Goal: Information Seeking & Learning: Learn about a topic

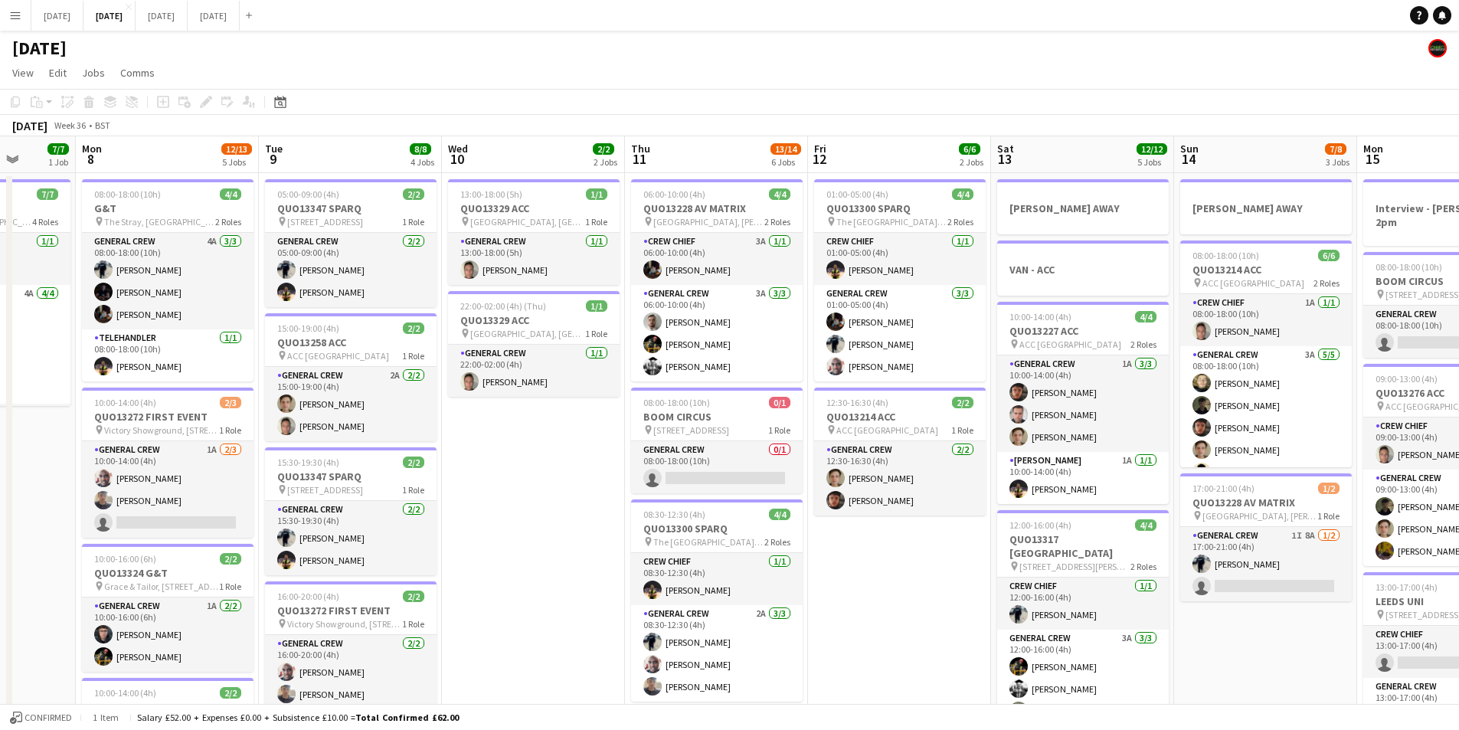
scroll to position [0, 502]
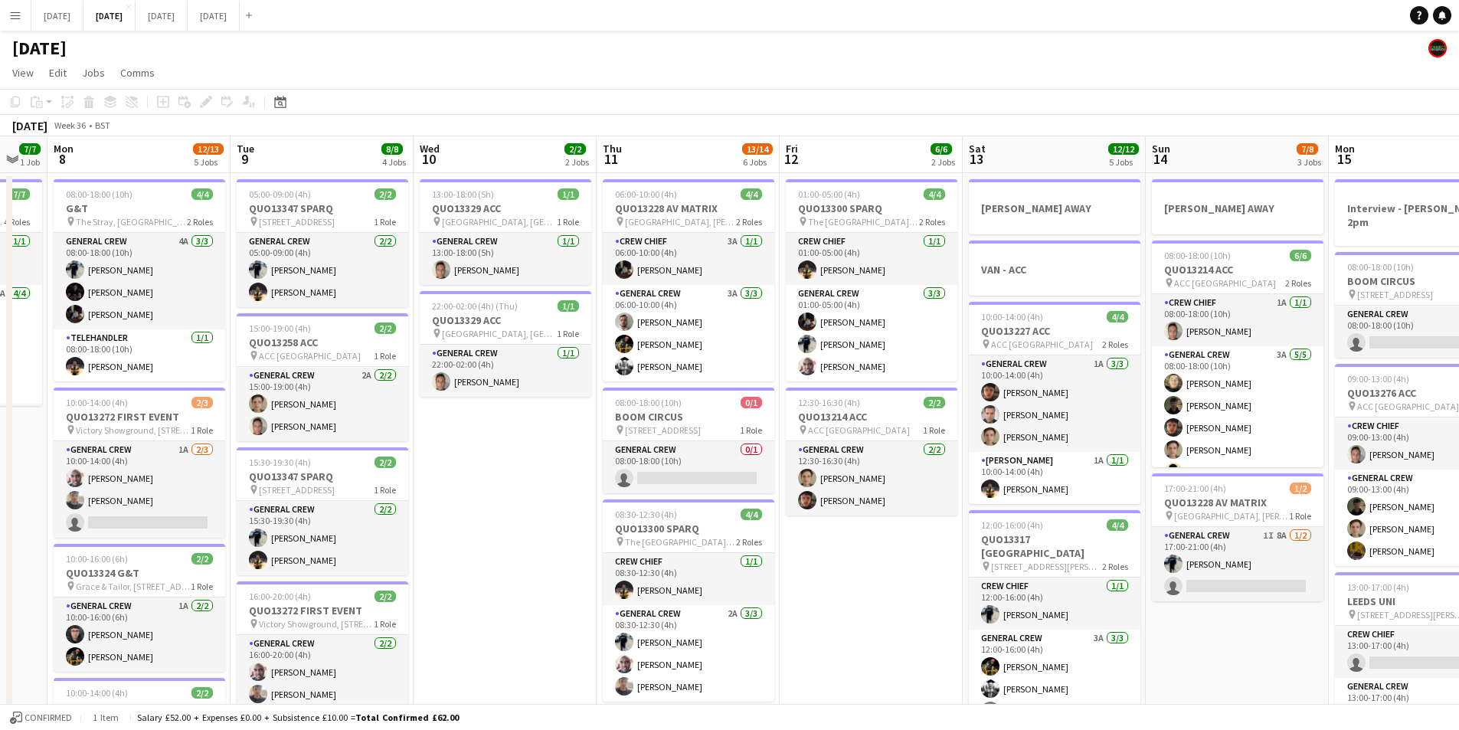
drag, startPoint x: 683, startPoint y: 557, endPoint x: 524, endPoint y: 534, distance: 160.9
click at [524, 534] on app-calendar-viewport "Fri 5 14/14 3 Jobs Sat 6 15/15 5 Jobs Sun 7 7/7 1 Job Mon 8 12/13 5 Jobs Tue 9 …" at bounding box center [729, 642] width 1459 height 1012
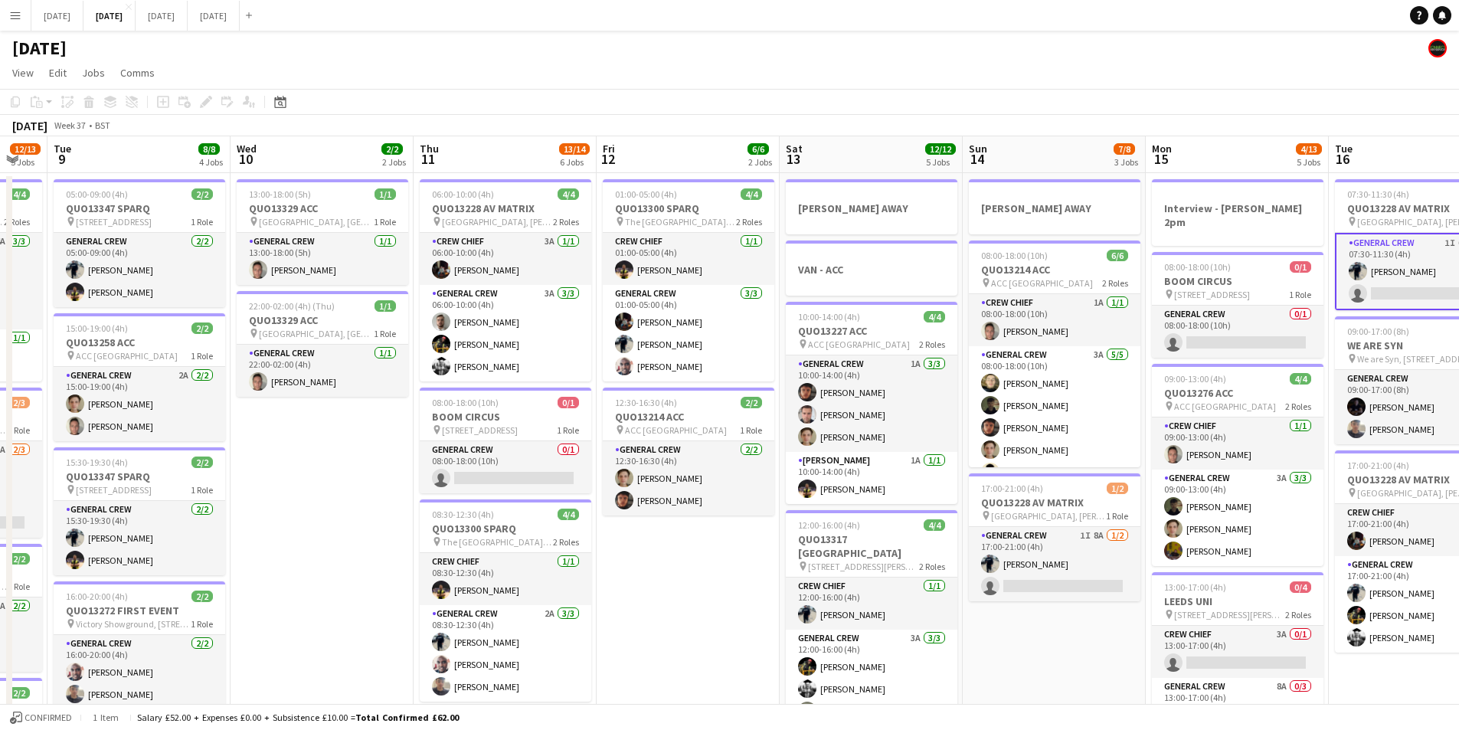
scroll to position [0, 589]
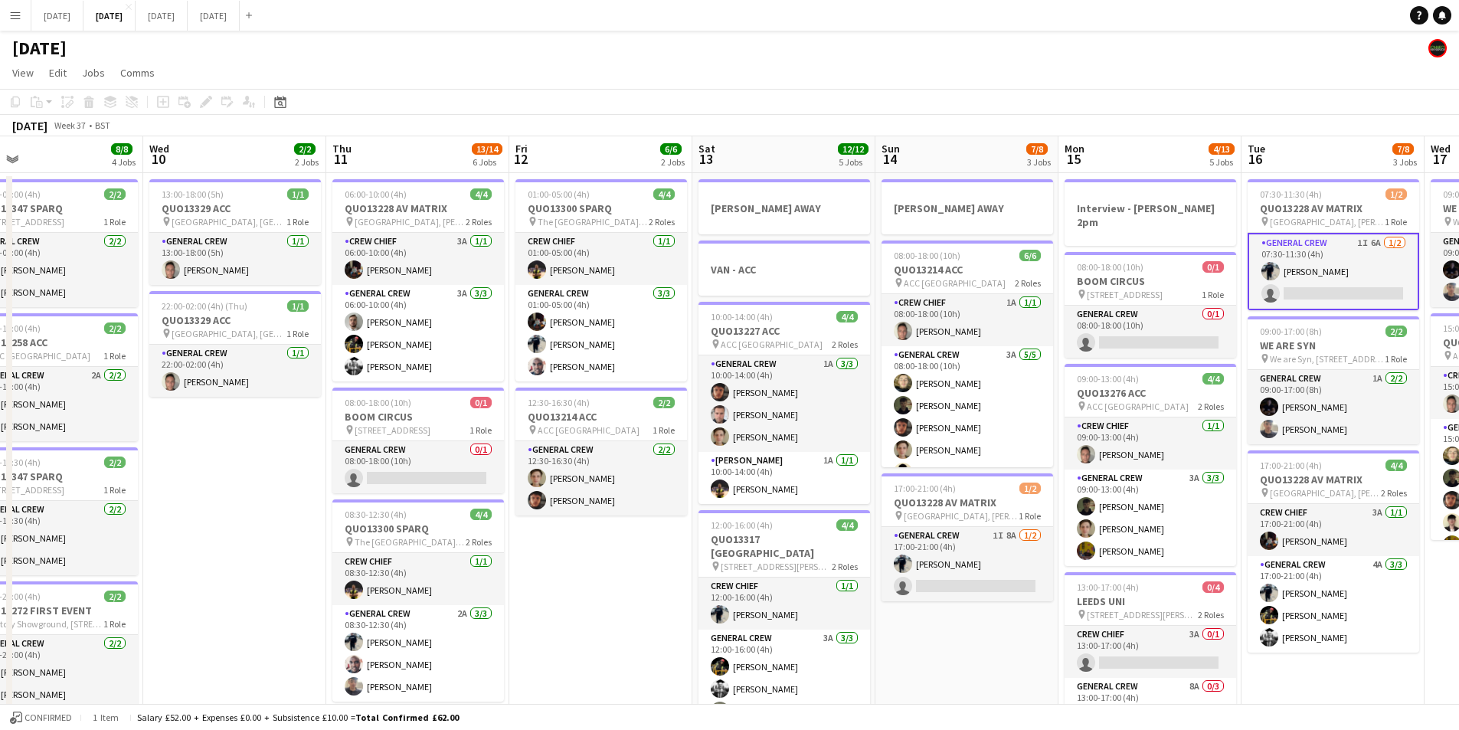
drag, startPoint x: 1051, startPoint y: 571, endPoint x: 989, endPoint y: 551, distance: 65.4
click at [981, 559] on app-calendar-viewport "Sat 6 15/15 5 Jobs Sun 7 7/7 1 Job Mon 8 12/13 5 Jobs Tue 9 8/8 4 Jobs Wed 10 2…" at bounding box center [729, 642] width 1459 height 1012
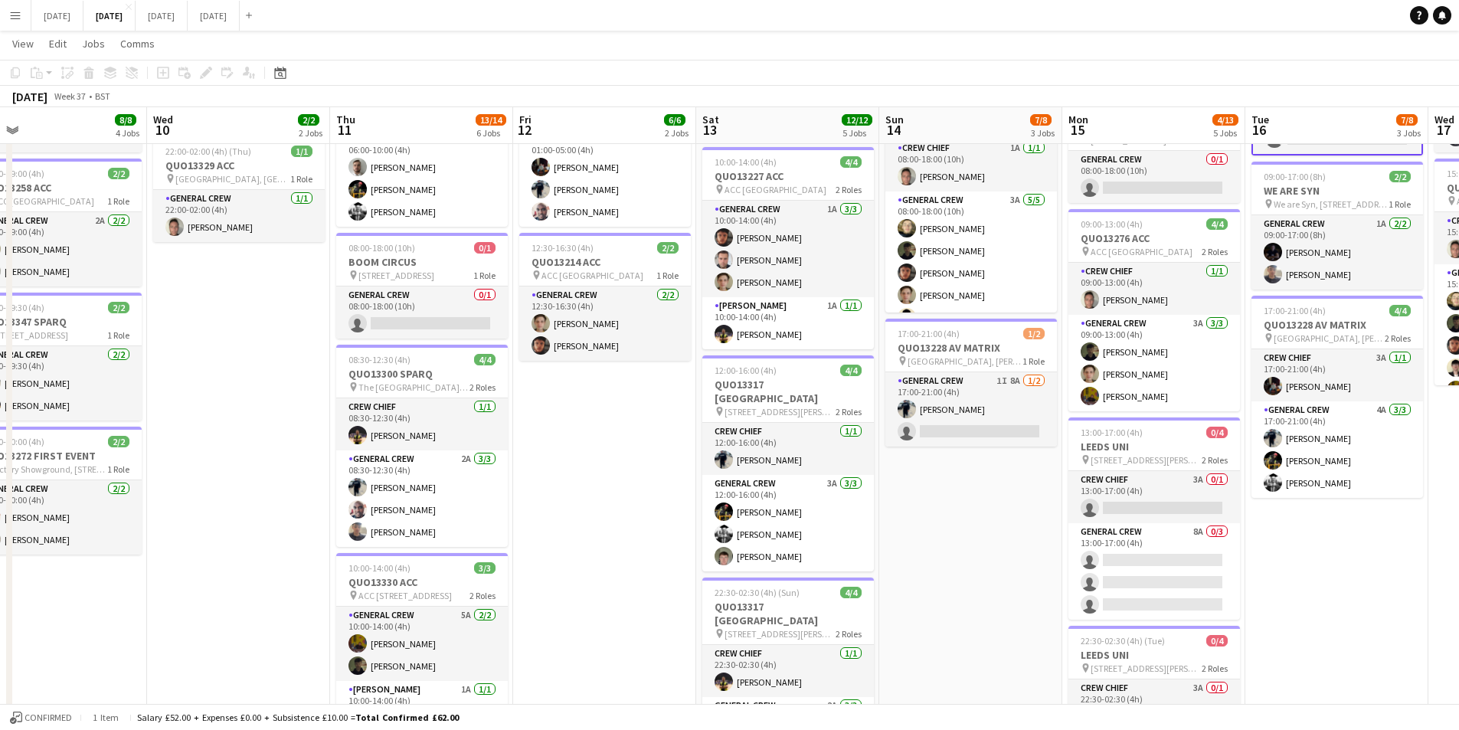
scroll to position [0, 580]
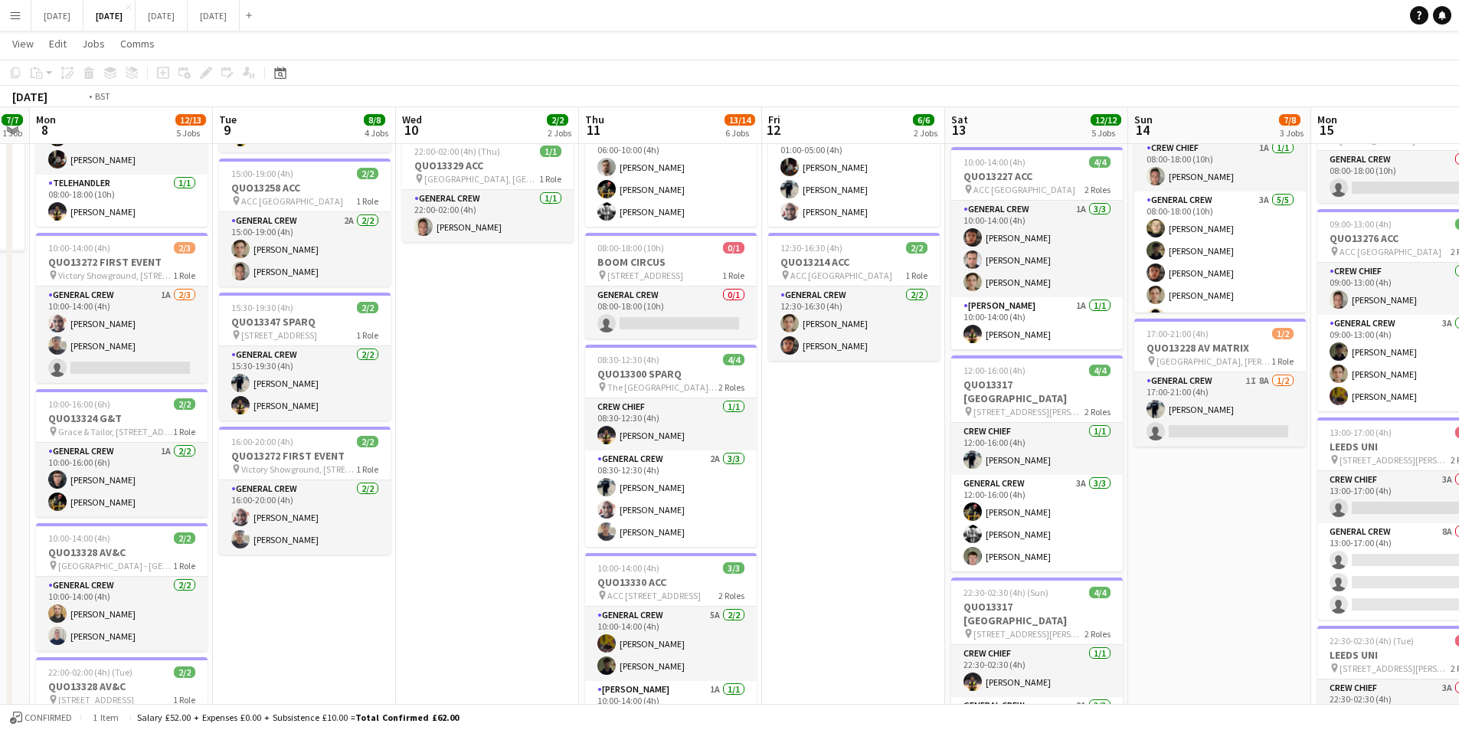
drag, startPoint x: 982, startPoint y: 563, endPoint x: 1231, endPoint y: 538, distance: 250.8
click at [1245, 550] on app-calendar-viewport "Sat 6 15/15 5 Jobs Sun 7 7/7 1 Job Mon 8 12/13 5 Jobs Tue 9 8/8 4 Jobs Wed 10 2…" at bounding box center [729, 450] width 1459 height 1087
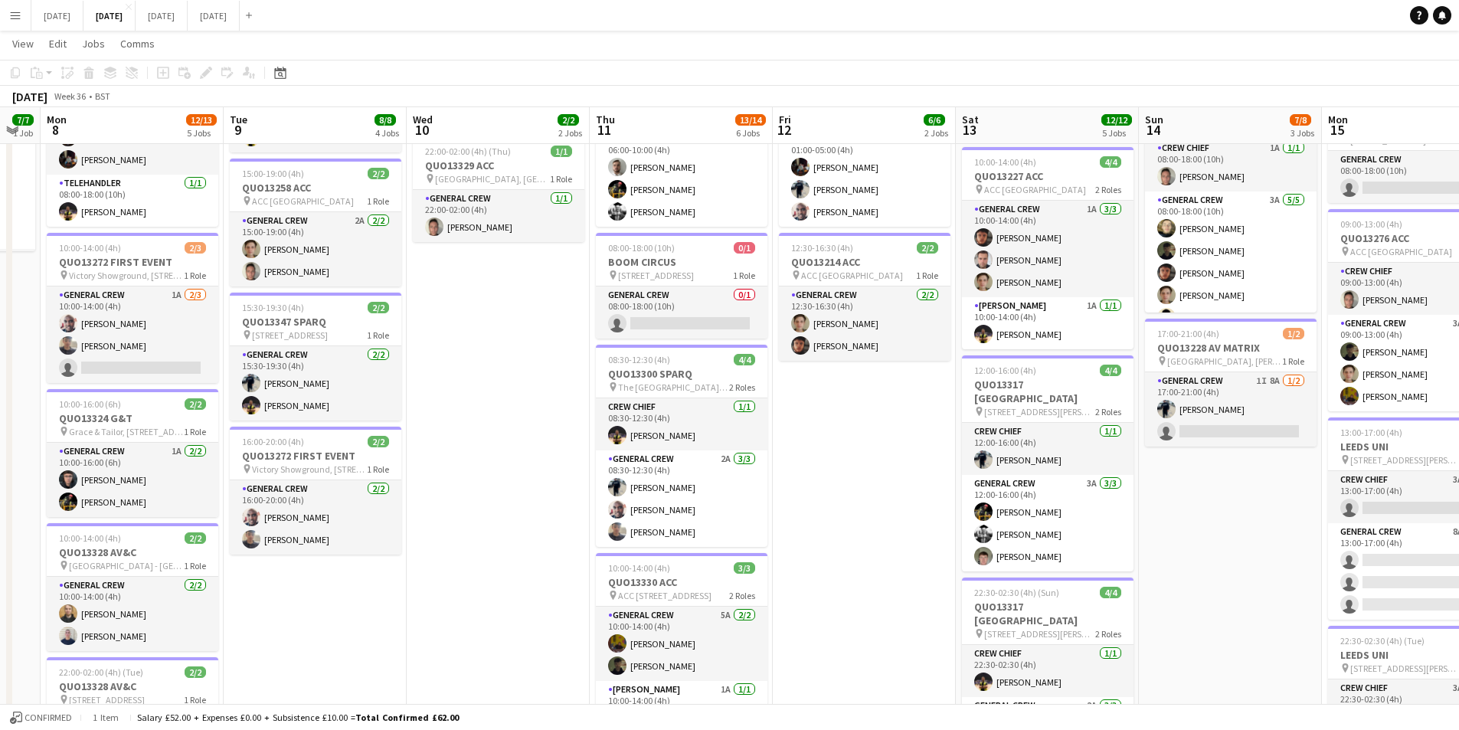
click at [1185, 528] on app-calendar-viewport "Sat 6 15/15 5 Jobs Sun 7 7/7 1 Job Mon 8 12/13 5 Jobs Tue 9 8/8 4 Jobs Wed 10 2…" at bounding box center [729, 450] width 1459 height 1087
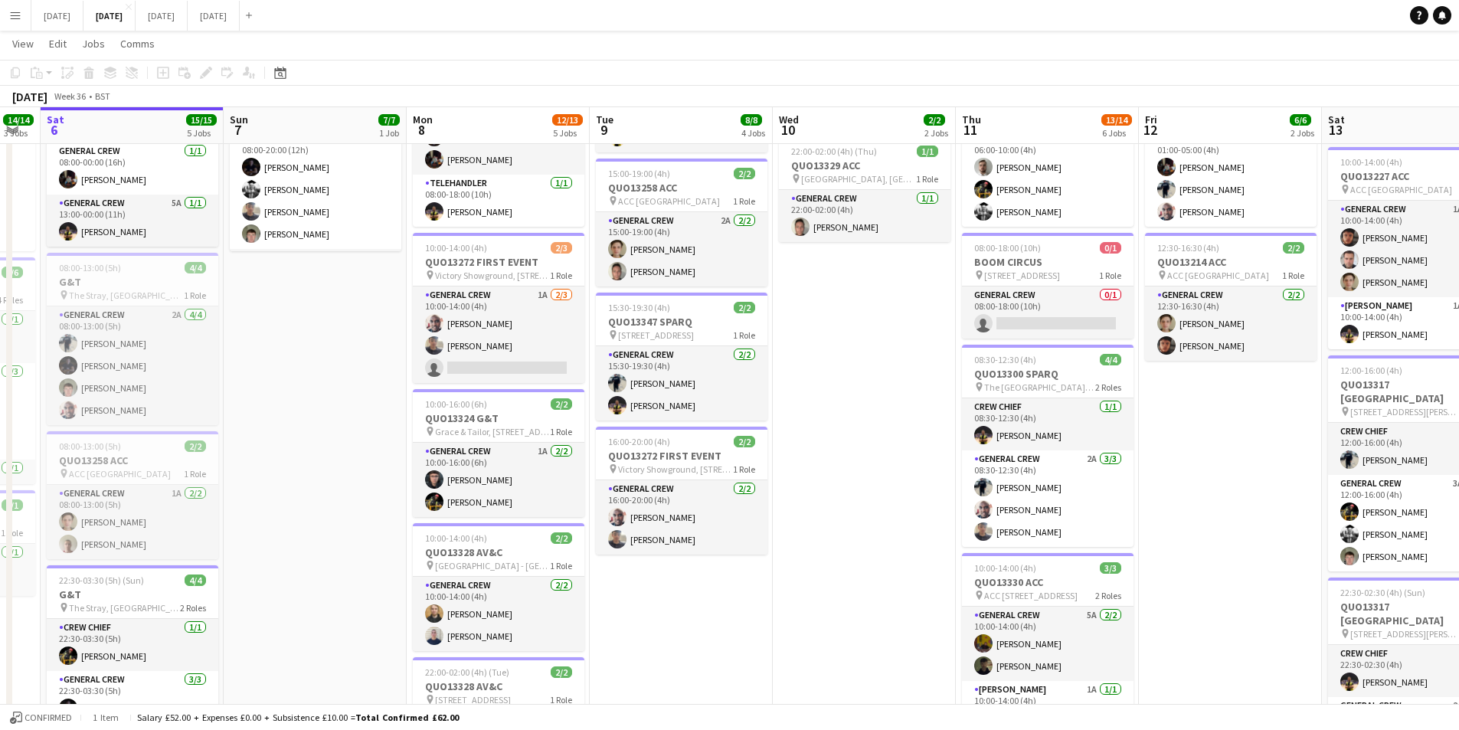
click at [1102, 564] on app-calendar-viewport "Thu 4 19/20 5 Jobs Fri 5 14/14 3 Jobs Sat 6 15/15 5 Jobs Sun 7 7/7 1 Job Mon 8 …" at bounding box center [729, 450] width 1459 height 1087
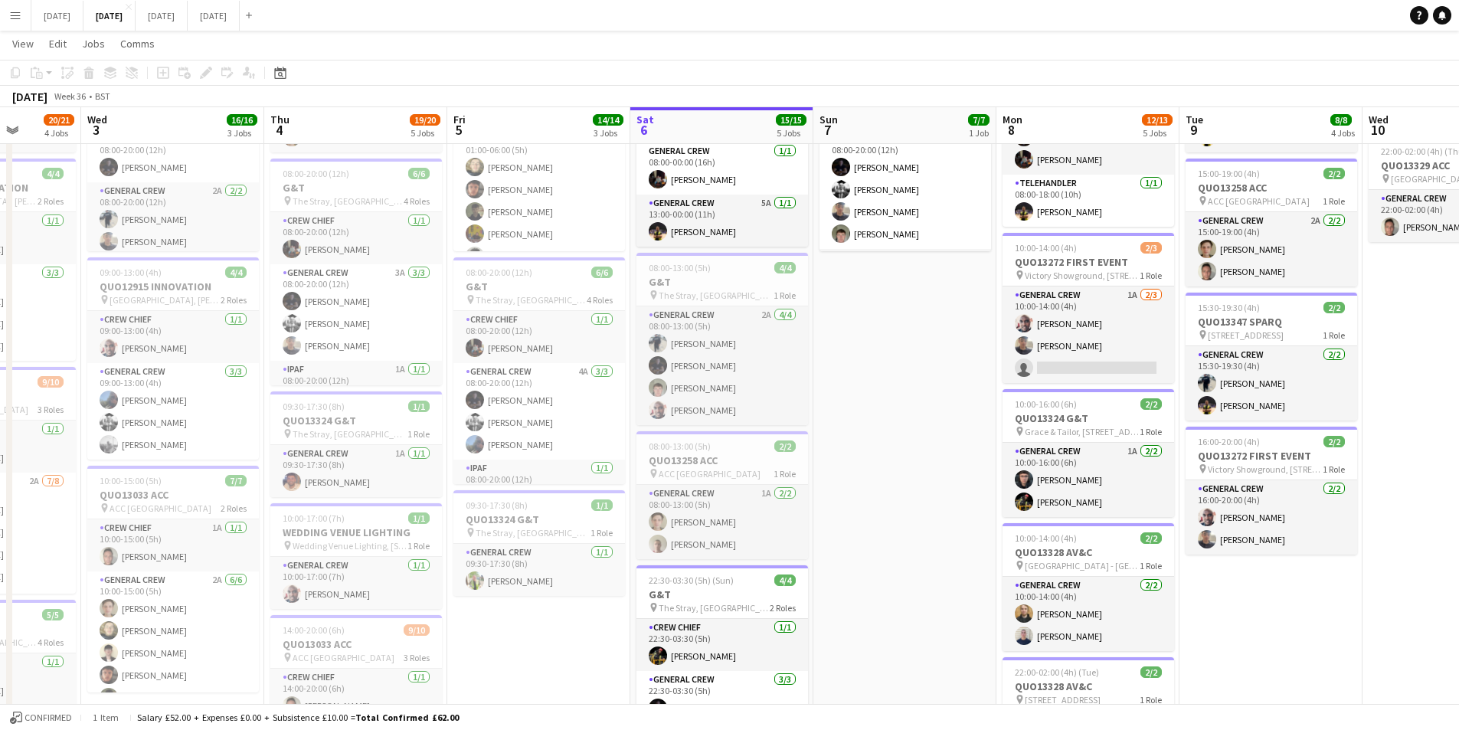
scroll to position [0, 468]
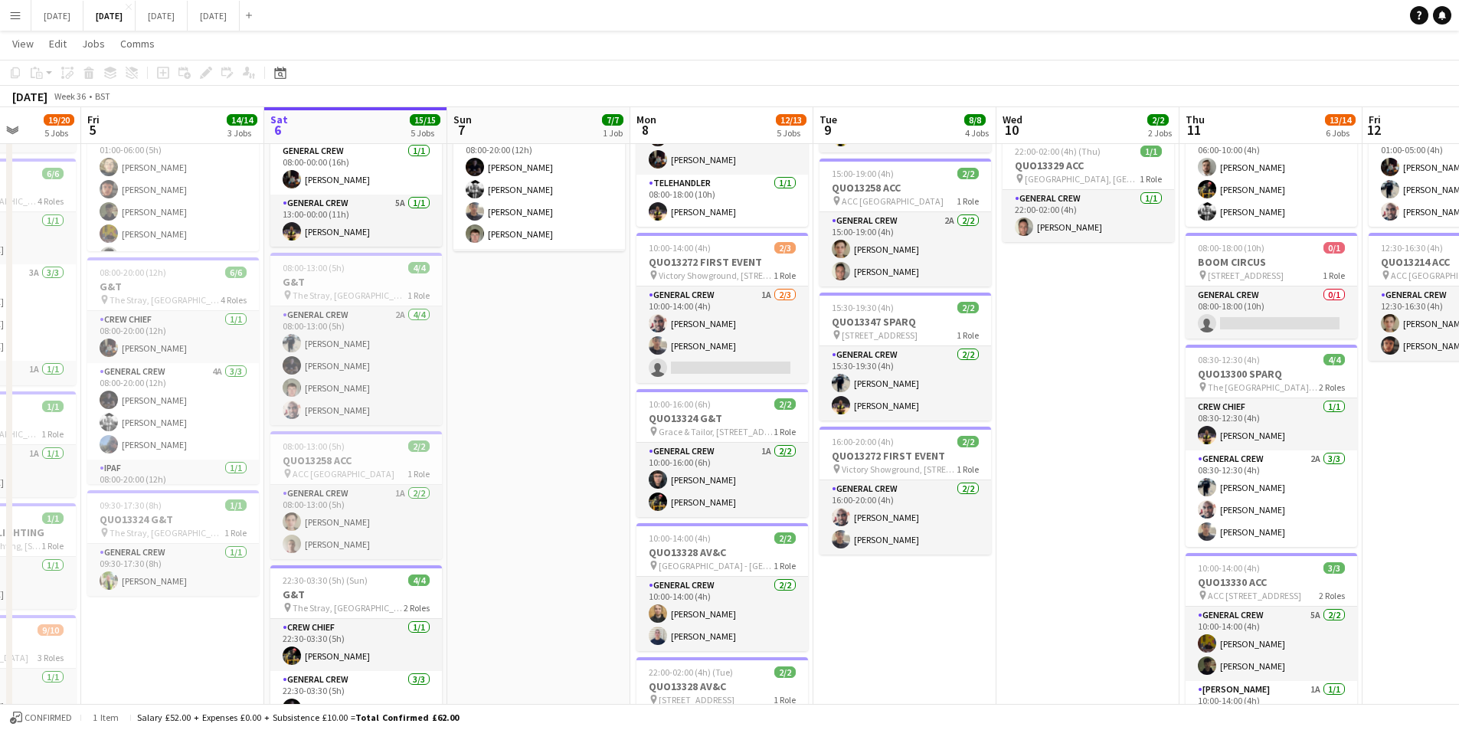
click at [548, 438] on app-date-cell "08:00-20:00 (12h) 7/7 G&T pin The Stray, W Park, [GEOGRAPHIC_DATA], [GEOGRAPHIC…" at bounding box center [538, 506] width 183 height 976
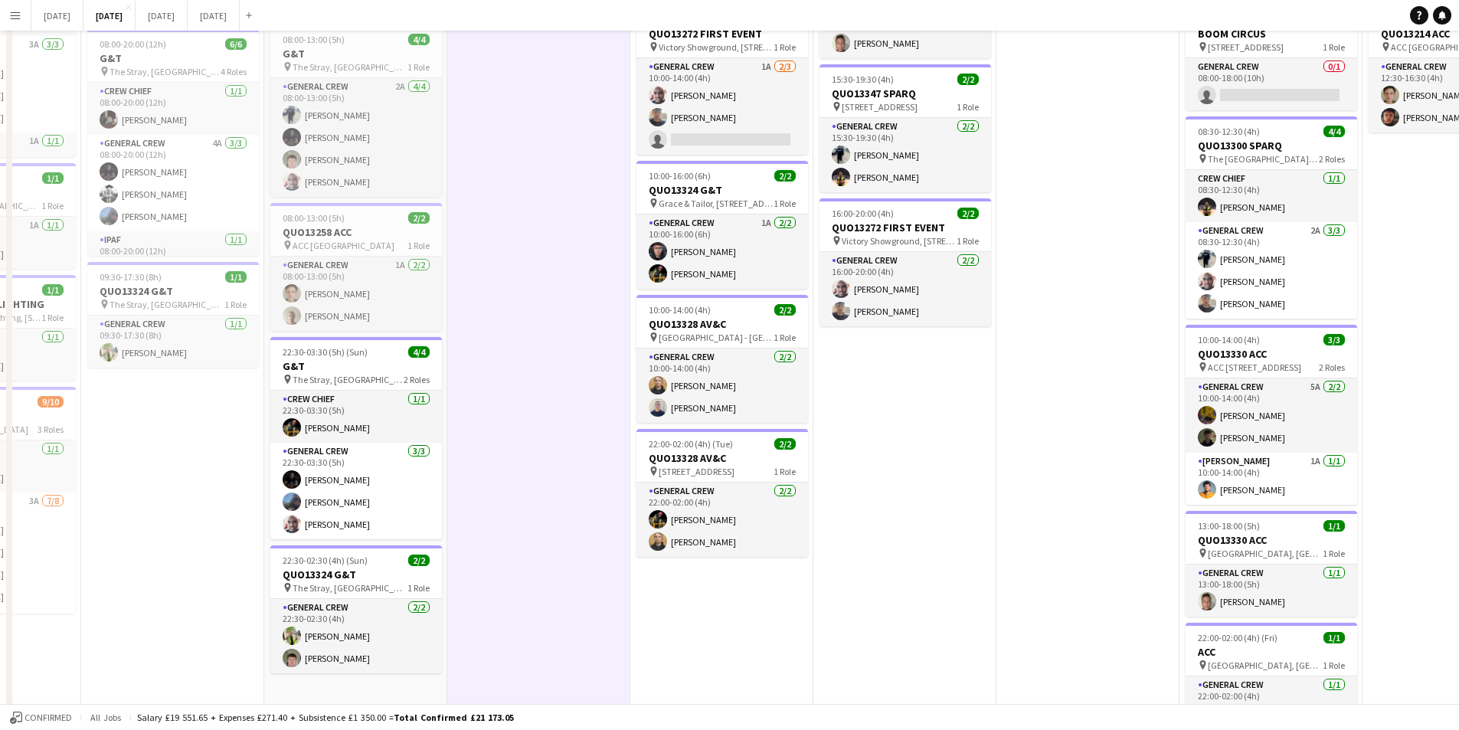
scroll to position [0, 0]
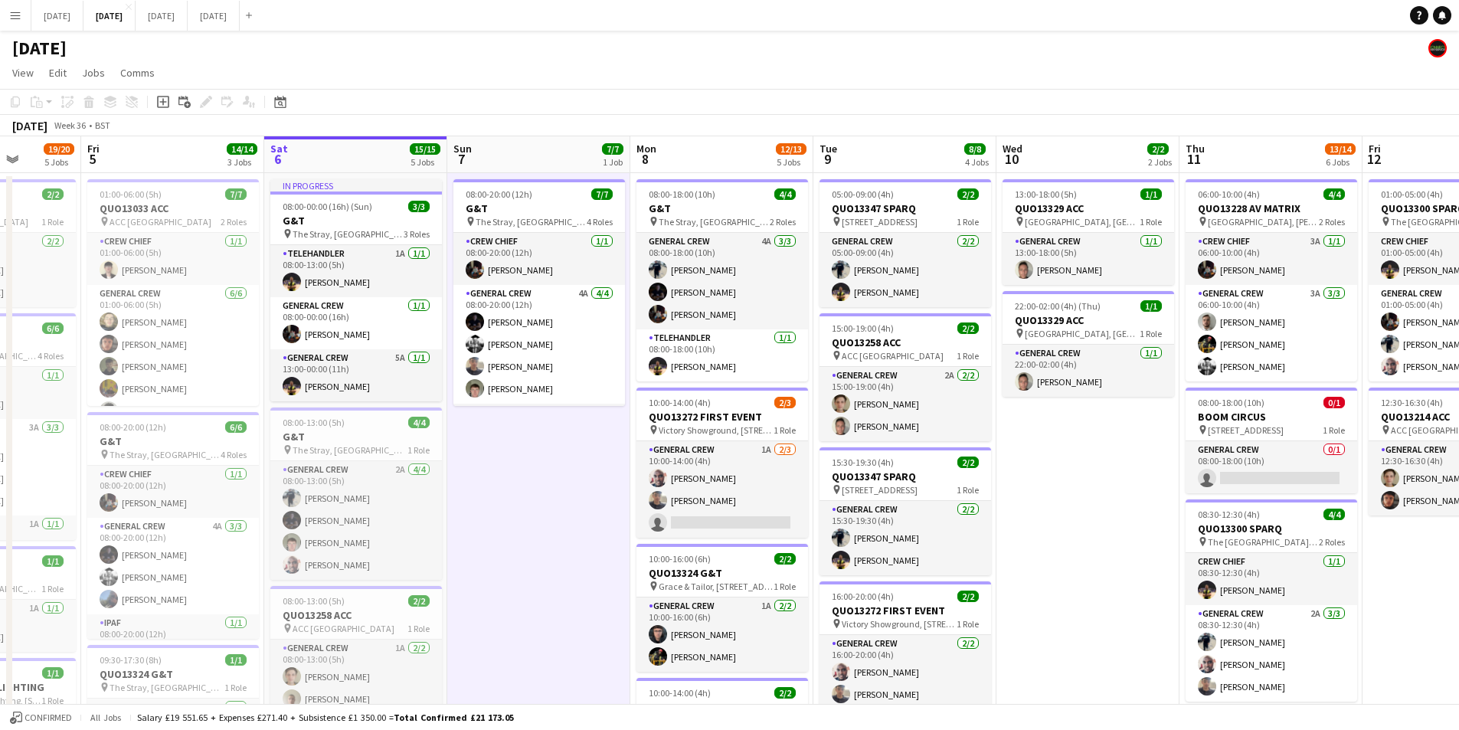
drag, startPoint x: 1044, startPoint y: 453, endPoint x: 814, endPoint y: 424, distance: 231.6
click at [815, 424] on app-calendar-viewport "Tue 2 20/21 4 Jobs Wed 3 16/16 3 Jobs Thu 4 19/20 5 Jobs Fri 5 14/14 3 Jobs Sat…" at bounding box center [729, 642] width 1459 height 1012
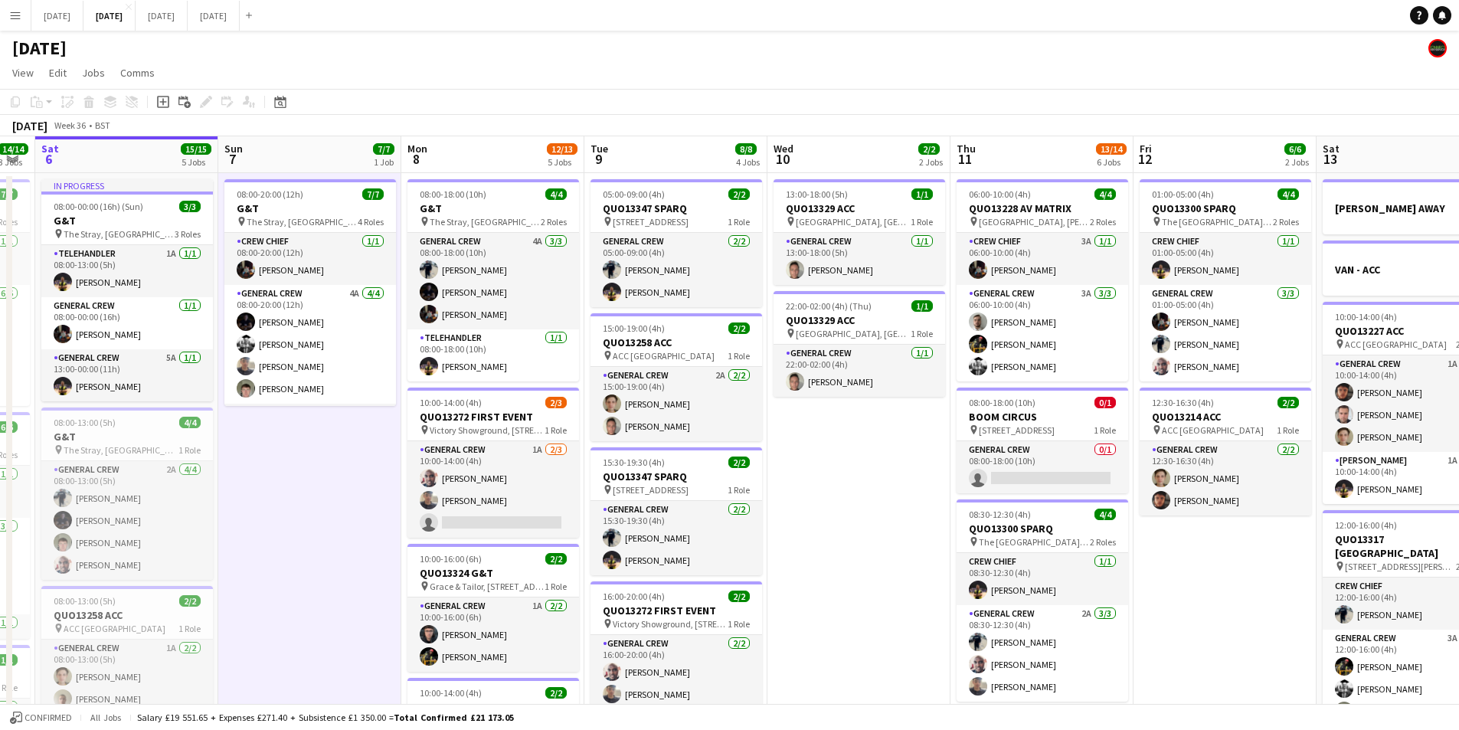
click at [838, 450] on app-calendar-viewport "Wed 3 16/16 3 Jobs Thu 4 19/20 5 Jobs Fri 5 14/14 3 Jobs Sat 6 15/15 5 Jobs Sun…" at bounding box center [729, 642] width 1459 height 1012
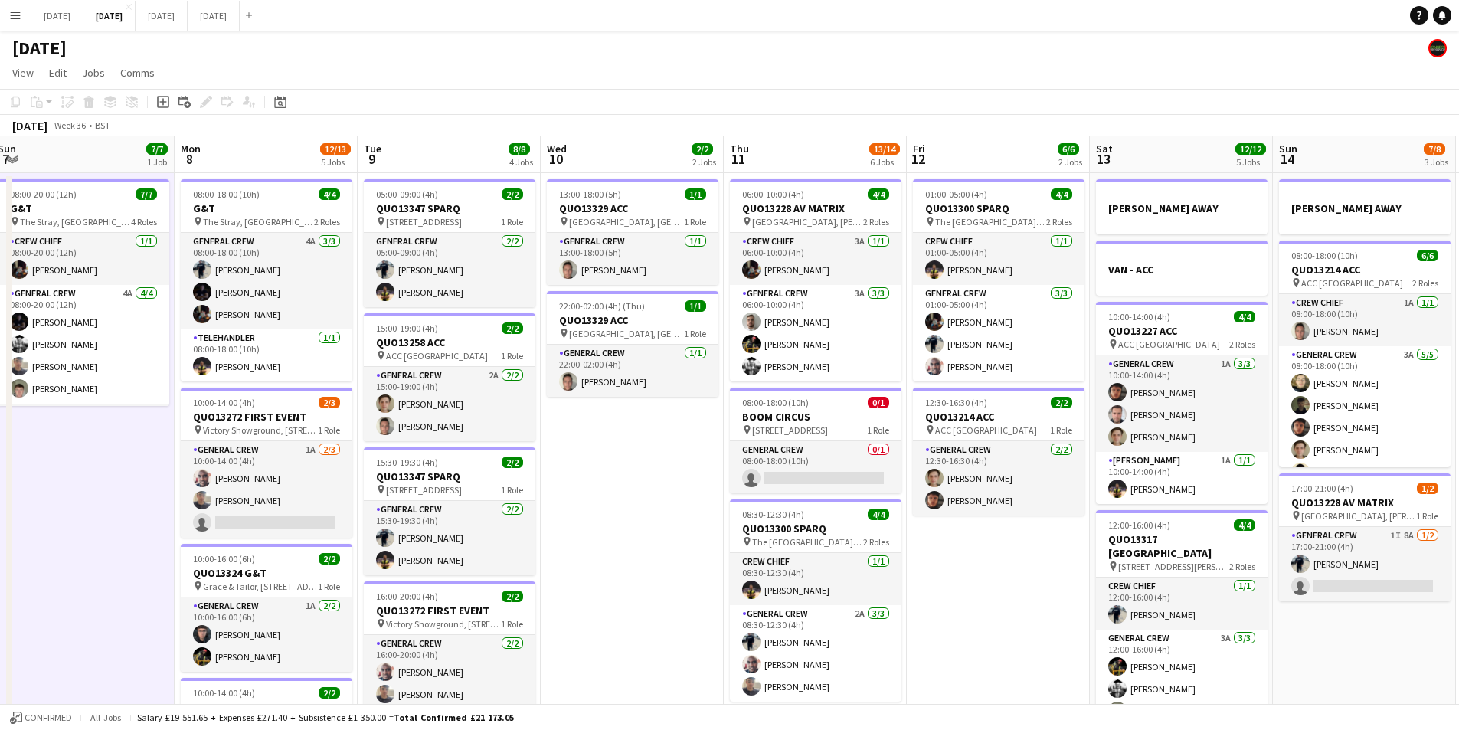
click at [759, 427] on app-calendar-viewport "Fri 5 14/14 3 Jobs Sat 6 15/15 5 Jobs Sun 7 7/7 1 Job Mon 8 12/13 5 Jobs Tue 9 …" at bounding box center [729, 642] width 1459 height 1012
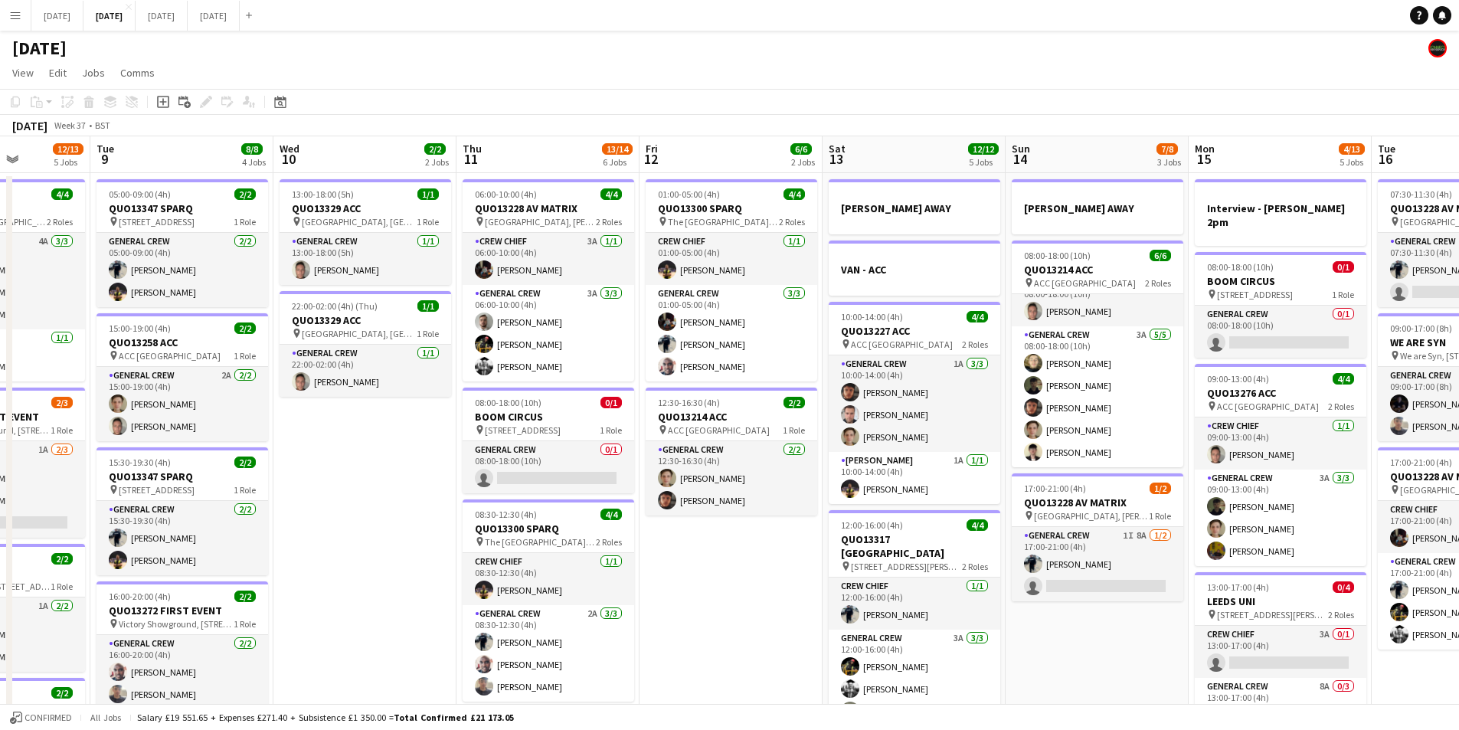
drag, startPoint x: 1202, startPoint y: 485, endPoint x: 976, endPoint y: 441, distance: 231.0
click at [976, 441] on app-calendar-viewport "Sat 6 15/15 5 Jobs Sun 7 7/7 1 Job Mon 8 12/13 5 Jobs Tue 9 8/8 4 Jobs Wed 10 2…" at bounding box center [729, 642] width 1459 height 1012
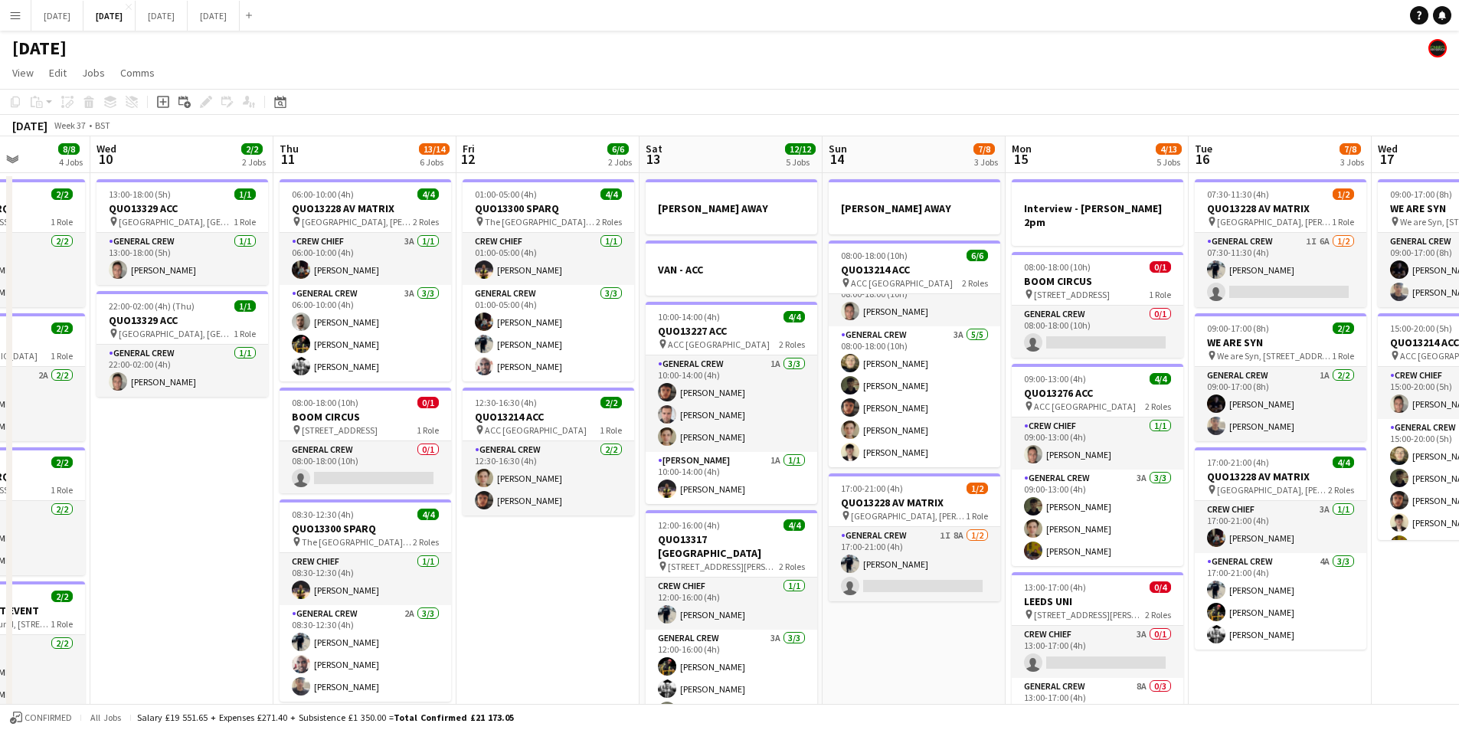
scroll to position [0, 502]
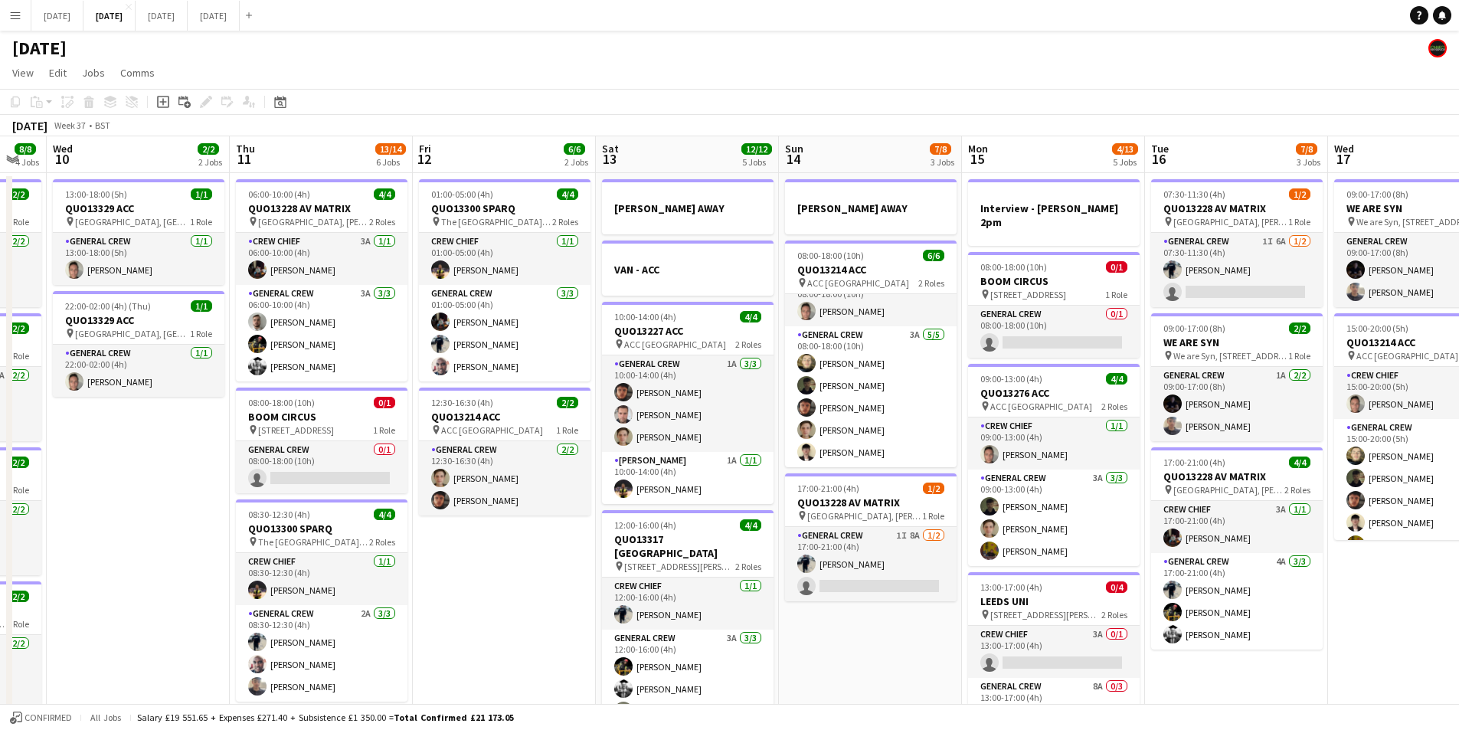
drag, startPoint x: 1186, startPoint y: 462, endPoint x: 943, endPoint y: 423, distance: 245.7
click at [949, 424] on app-calendar-viewport "Sun 7 7/7 1 Job Mon 8 12/13 5 Jobs Tue 9 8/8 4 Jobs Wed 10 2/2 2 Jobs Thu 11 13…" at bounding box center [729, 642] width 1459 height 1012
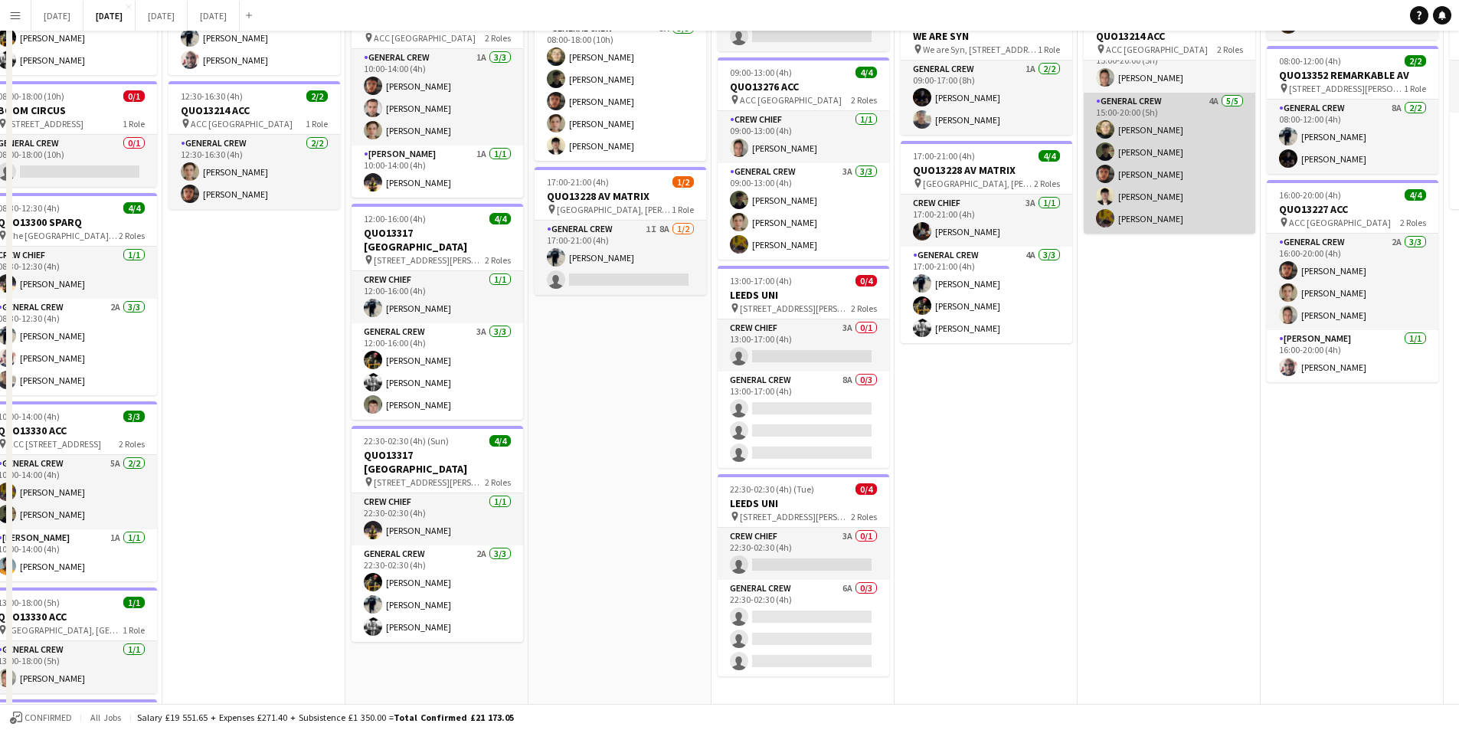
scroll to position [0, 0]
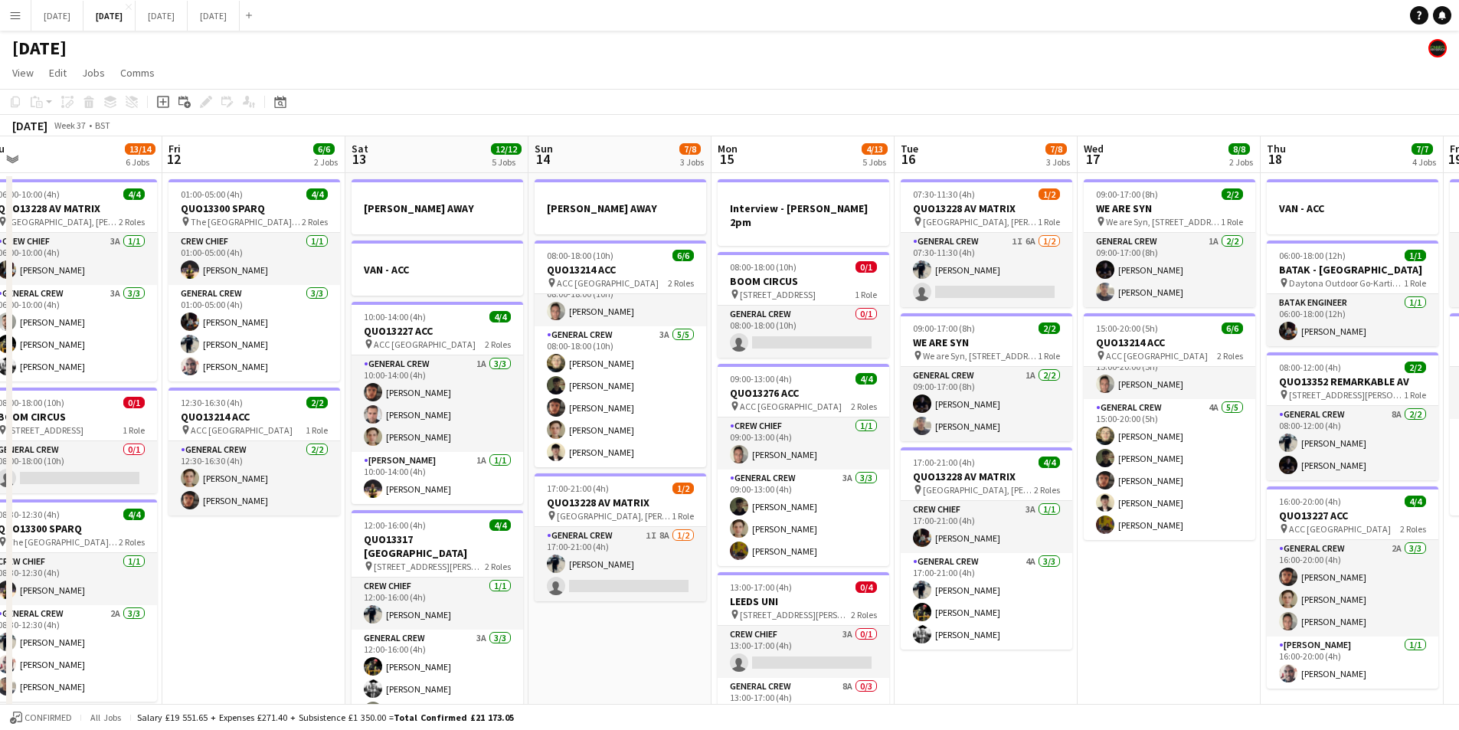
drag, startPoint x: 1242, startPoint y: 458, endPoint x: 933, endPoint y: 417, distance: 311.3
click at [933, 417] on app-calendar-viewport "Tue 9 8/8 4 Jobs Wed 10 2/2 2 Jobs Thu 11 13/14 6 Jobs Fri 12 6/6 2 Jobs Sat 13…" at bounding box center [729, 642] width 1459 height 1012
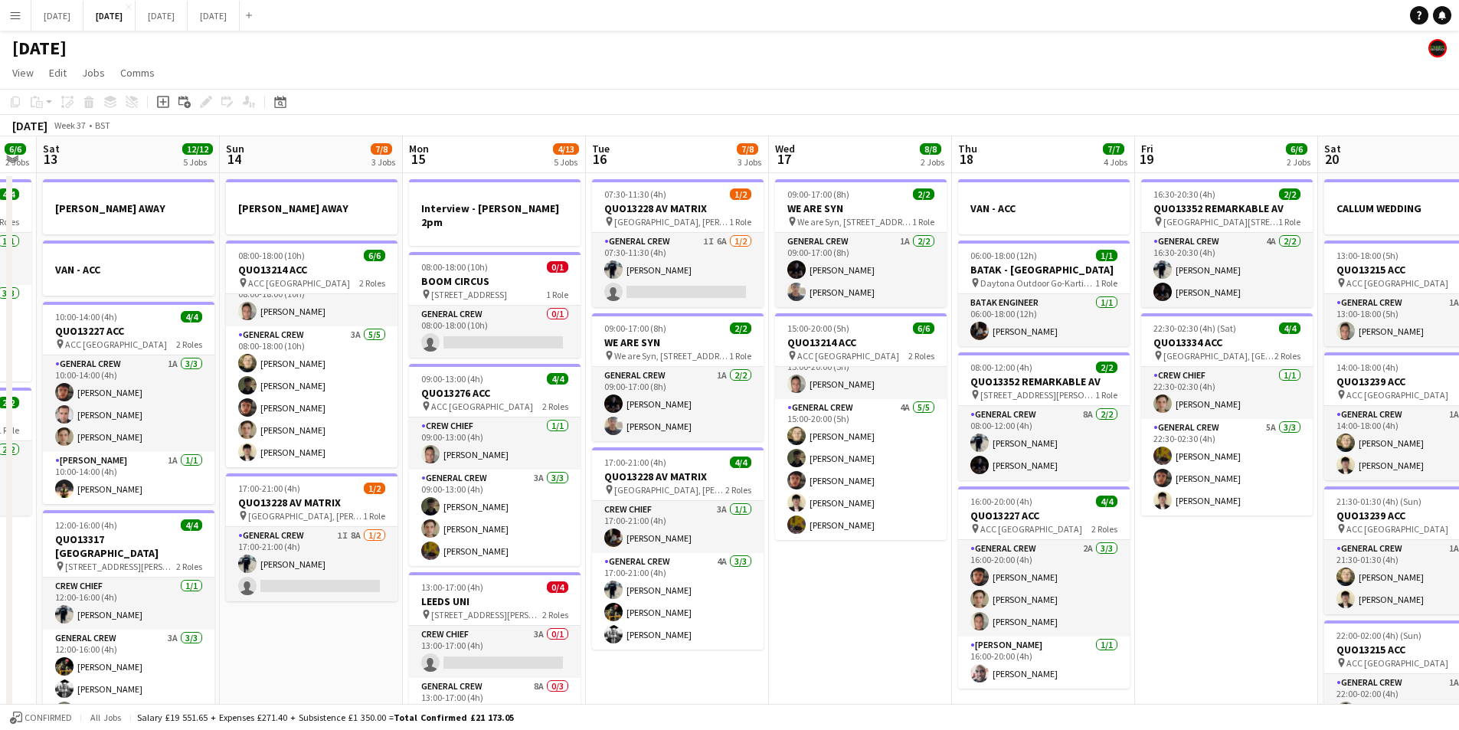
click at [850, 406] on app-calendar-viewport "Wed 10 2/2 2 Jobs Thu 11 13/14 6 Jobs Fri 12 6/6 2 Jobs Sat 13 12/12 5 Jobs Sun…" at bounding box center [729, 642] width 1459 height 1012
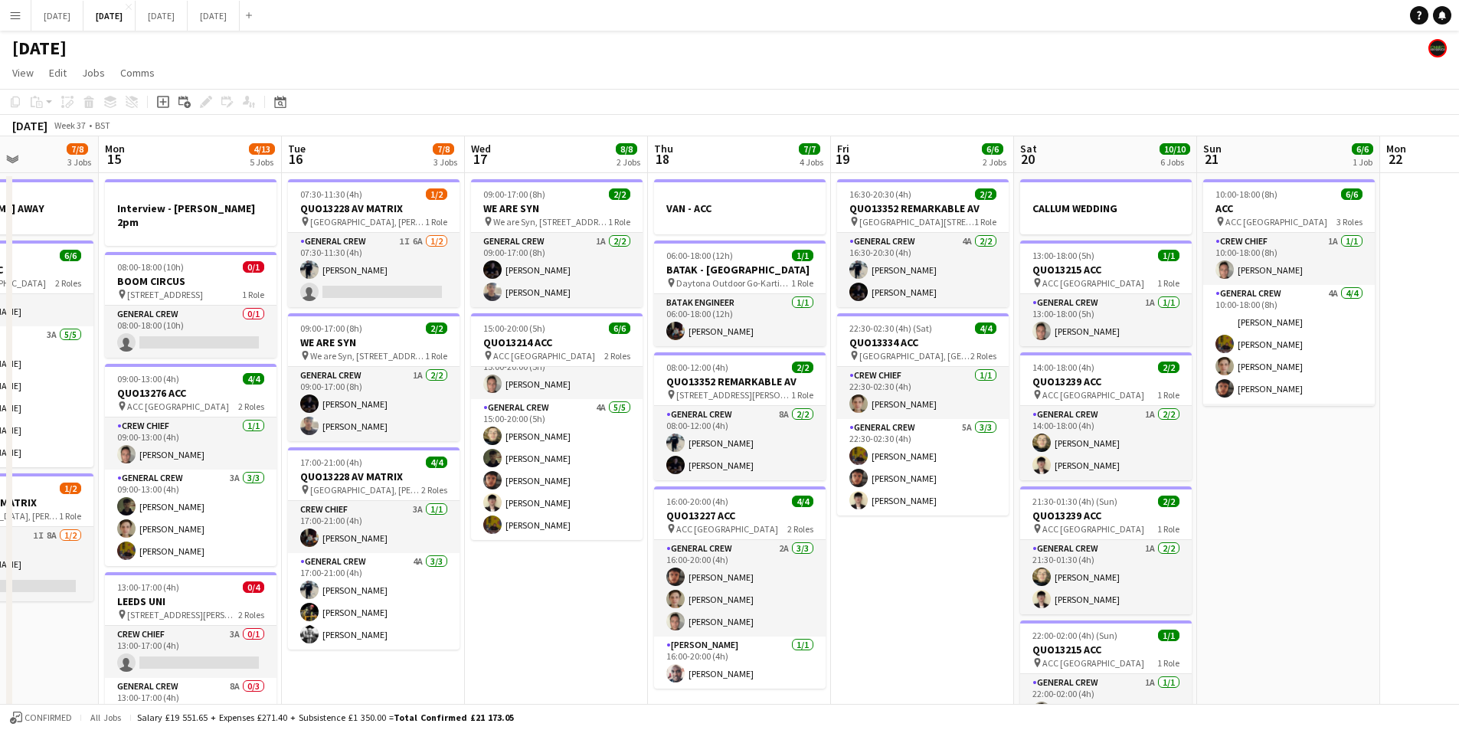
drag, startPoint x: 1234, startPoint y: 430, endPoint x: 665, endPoint y: 391, distance: 570.3
click at [1303, 409] on app-calendar-viewport "Fri 12 6/6 2 Jobs Sat 13 12/12 5 Jobs Sun 14 7/8 3 Jobs Mon 15 4/13 5 Jobs Tue …" at bounding box center [729, 642] width 1459 height 1012
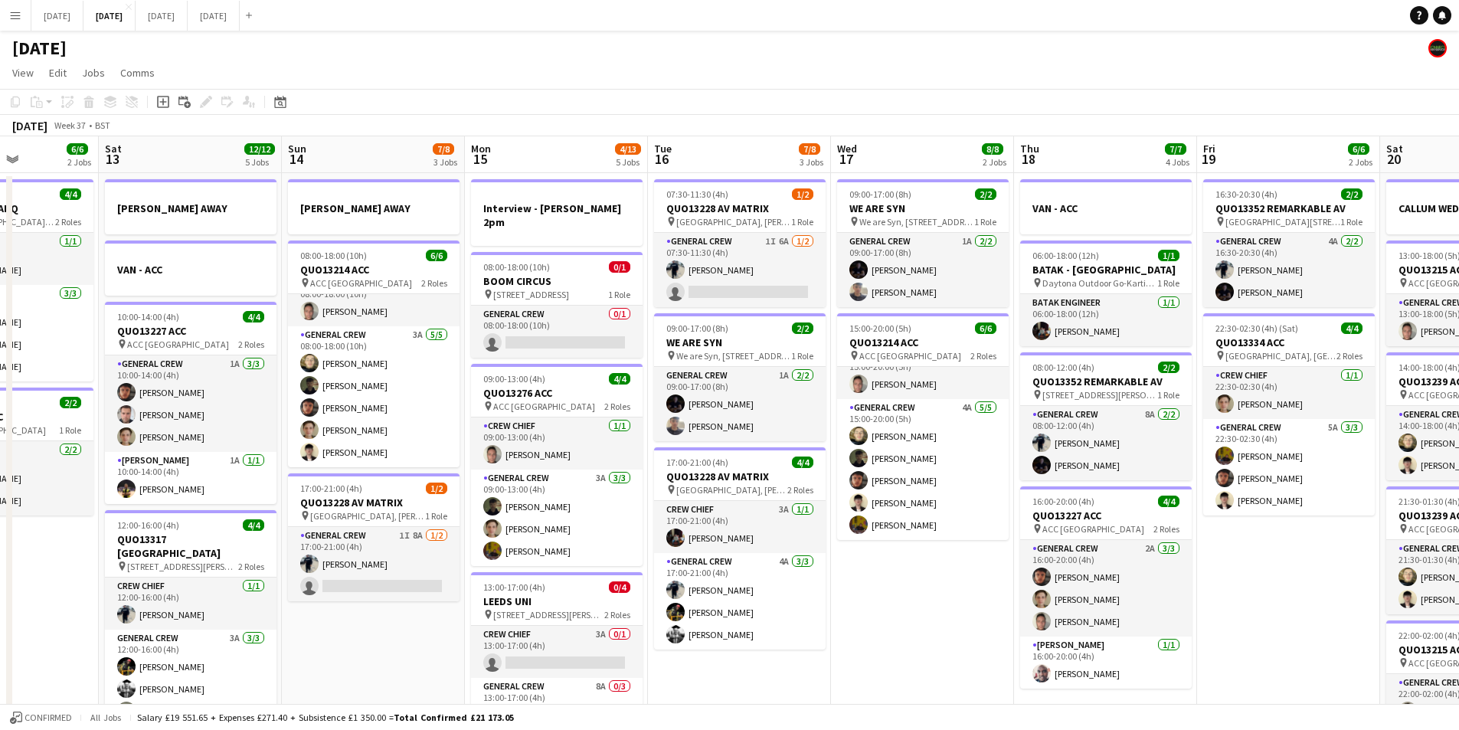
drag, startPoint x: 665, startPoint y: 391, endPoint x: 816, endPoint y: 344, distance: 158.1
click at [1085, 397] on app-calendar-viewport "Wed 10 2/2 2 Jobs Thu 11 13/14 6 Jobs Fri 12 6/6 2 Jobs Sat 13 12/12 5 Jobs Sun…" at bounding box center [729, 642] width 1459 height 1012
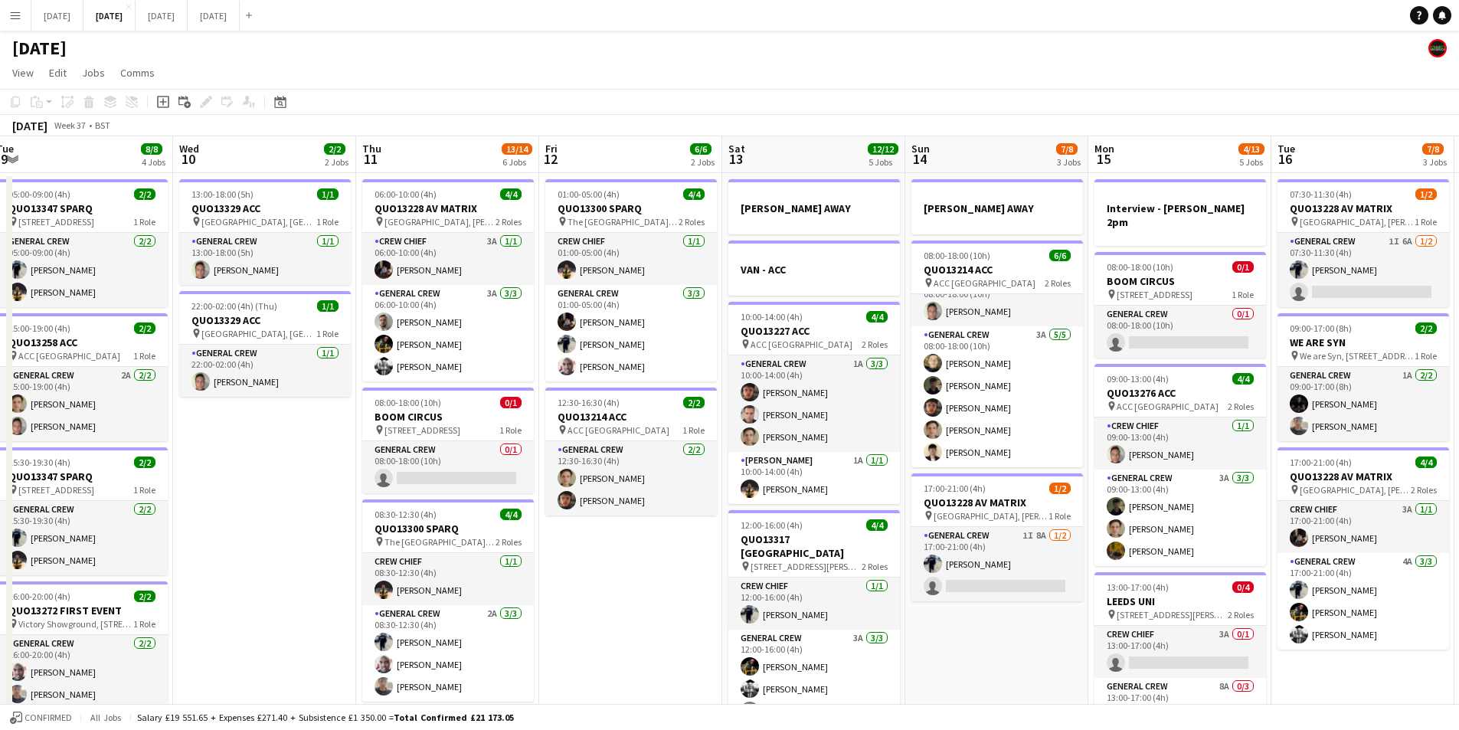
scroll to position [0, 376]
